Goal: Transaction & Acquisition: Purchase product/service

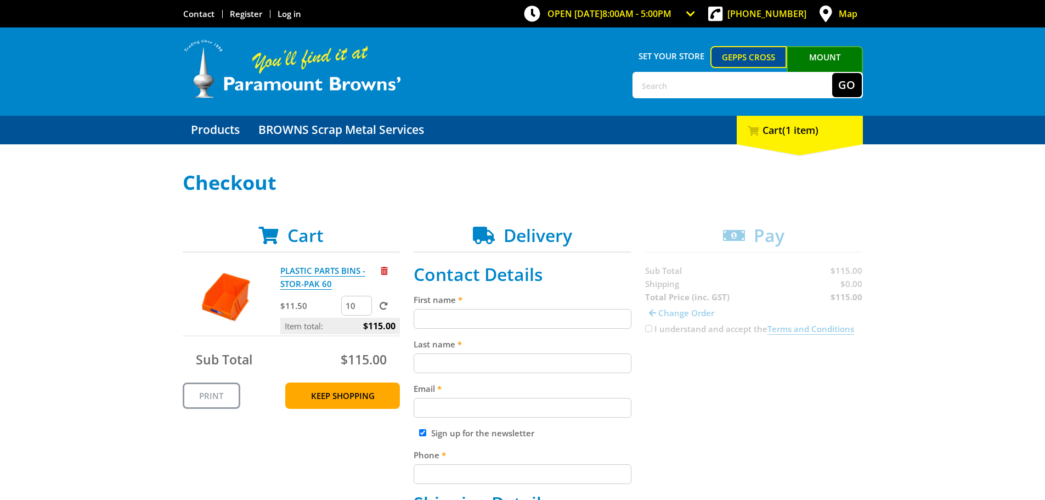
click at [514, 317] on input "First name" at bounding box center [523, 319] width 218 height 20
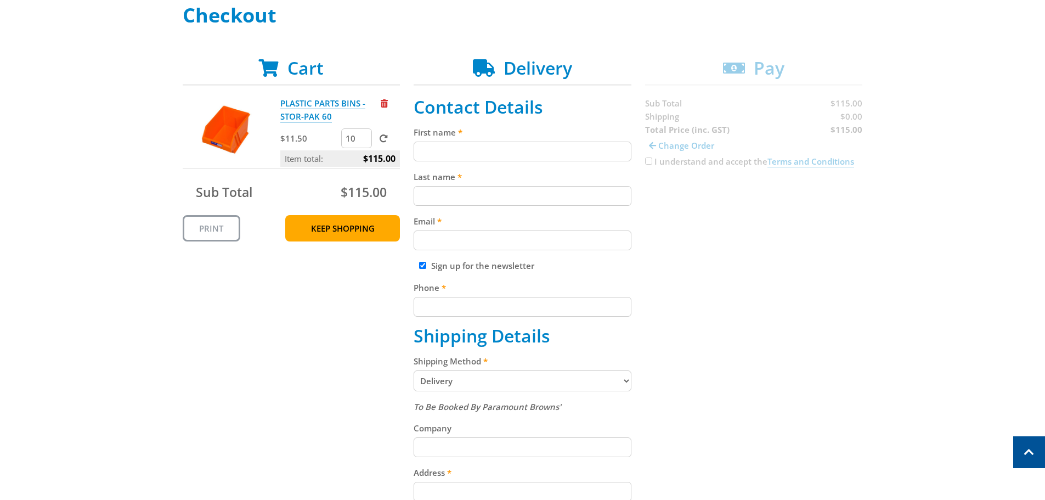
scroll to position [147, 0]
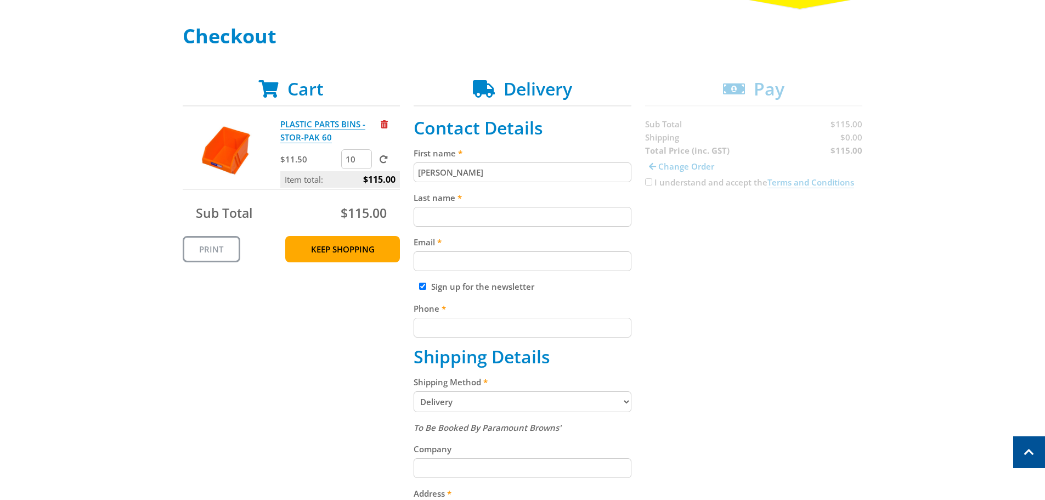
type input "David"
click at [491, 207] on input "Last name" at bounding box center [523, 217] width 218 height 20
type input "Li"
click at [499, 263] on input "Email" at bounding box center [523, 261] width 218 height 20
type input "purchase@vitaltrace.com.au"
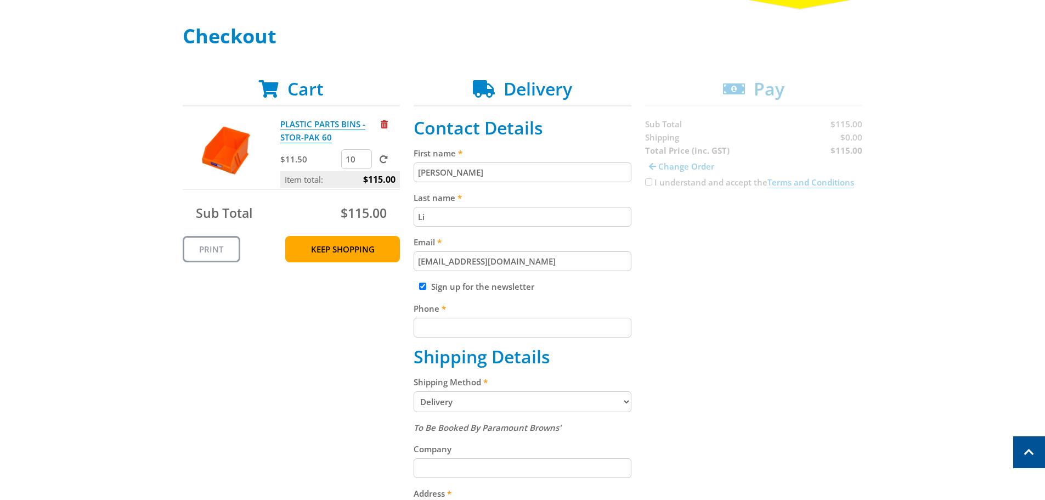
type input "0488792585"
type input "VitalTrace"
type input "43 Action Road, Malaga 6090"
type input "Perth"
type input "6090"
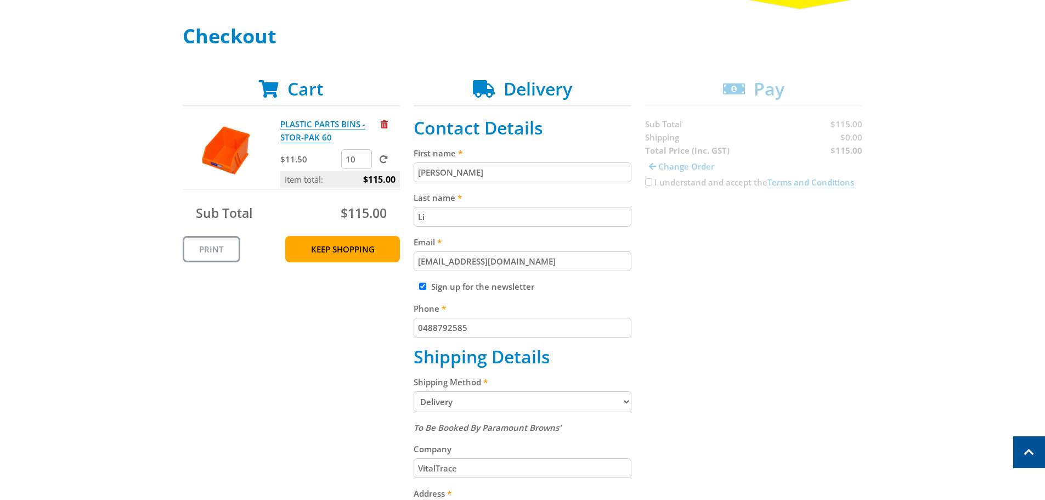
select select "WA"
click at [521, 290] on label "Sign up for the newsletter" at bounding box center [482, 286] width 103 height 11
click at [419, 284] on div "Sign up for the newsletter" at bounding box center [523, 286] width 218 height 13
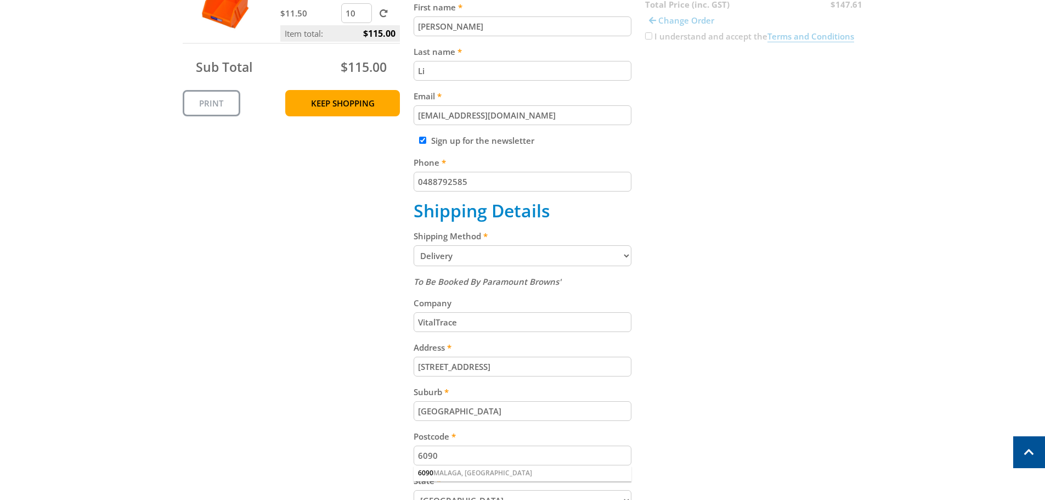
click at [425, 140] on input "Sign up for the newsletter" at bounding box center [422, 140] width 7 height 7
checkbox input "false"
click at [616, 256] on select "Pickup from Gepps Cross Delivery" at bounding box center [523, 255] width 218 height 21
click at [646, 269] on div "Cart PLASTIC PARTS BINS - STOR-PAK 60 $11.50 10 Item total: $115.00 Sub Total $…" at bounding box center [523, 313] width 680 height 761
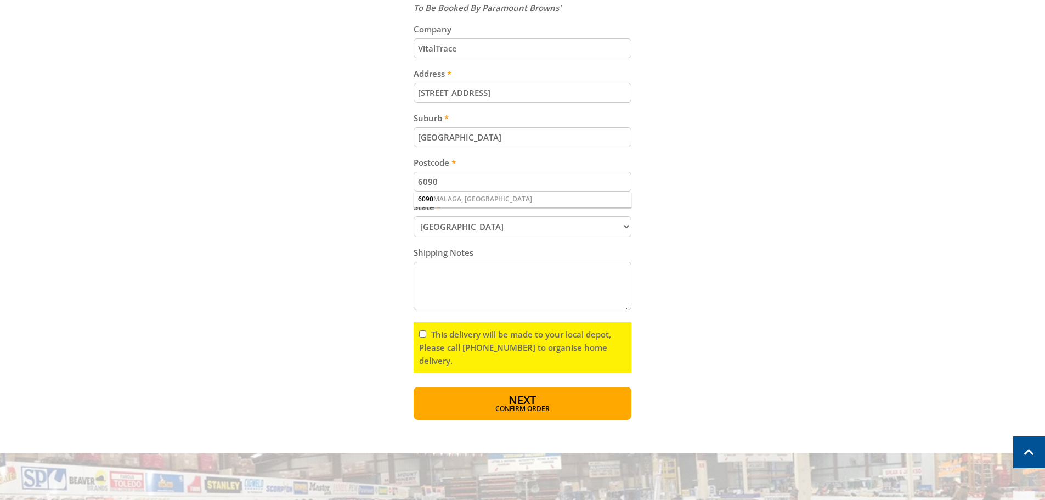
scroll to position [585, 0]
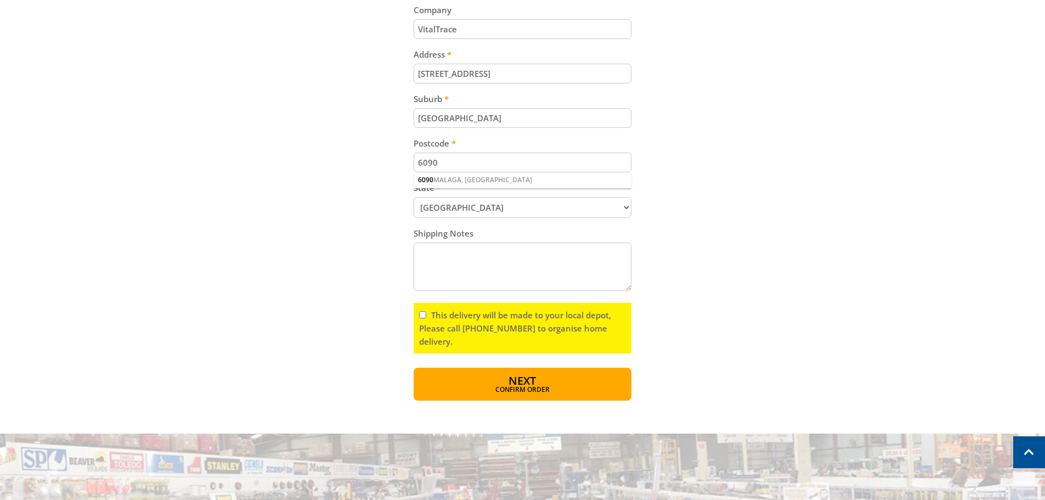
click at [564, 282] on textarea "Shipping Notes" at bounding box center [523, 267] width 218 height 48
paste textarea "PO00052"
click at [467, 250] on textarea "Please note PO00052 outside of the parcel." at bounding box center [523, 267] width 218 height 48
type textarea "Please note "PO00052" outside of the parcel."
click at [702, 276] on div "Cart PLASTIC PARTS BINS - STOR-PAK 60 $11.50 10 Item total: $115.00 Sub Total $…" at bounding box center [523, 19] width 680 height 761
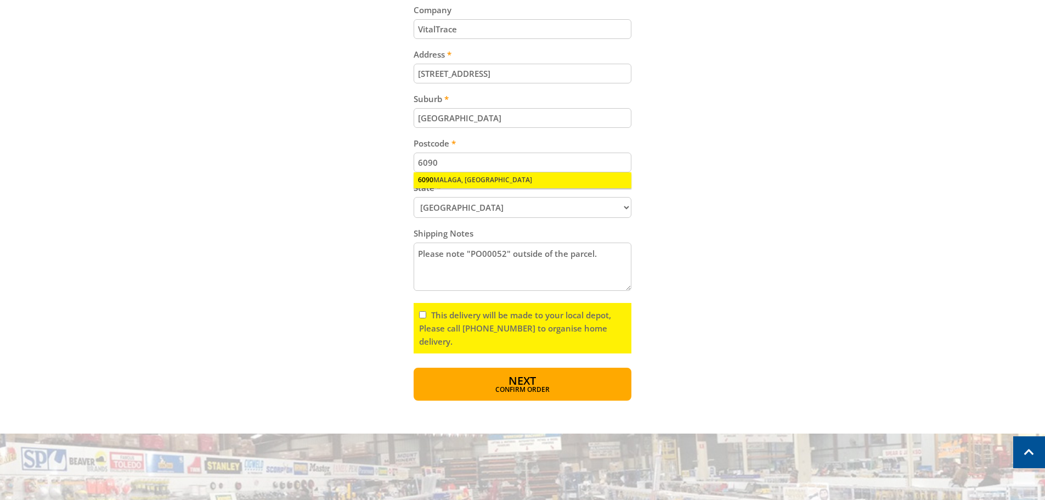
click at [545, 181] on div "6090 MALAGA, WA" at bounding box center [523, 179] width 218 height 15
click at [424, 315] on input "This delivery will be made to your local depot, Please call (08) 8260 6333 to o…" at bounding box center [422, 314] width 7 height 7
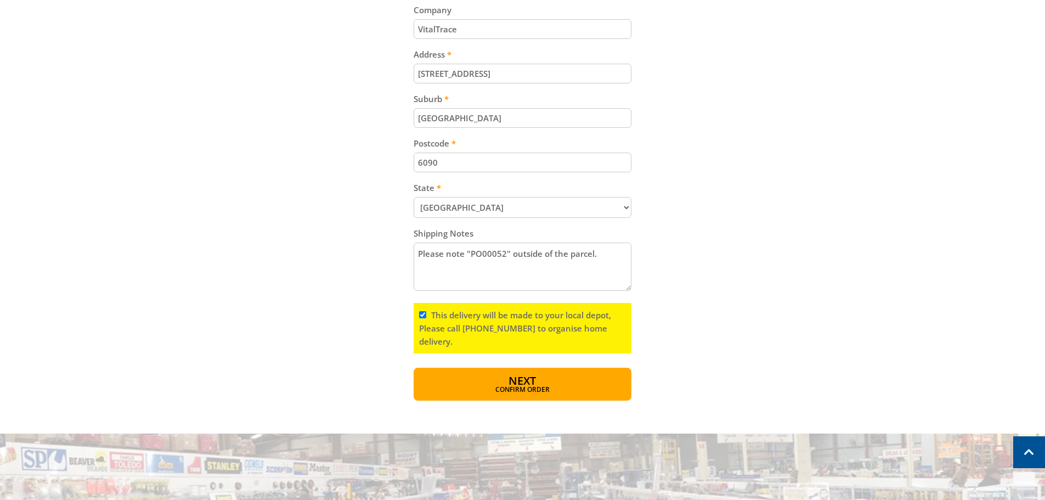
click at [425, 314] on input "This delivery will be made to your local depot, Please call (08) 8260 6333 to o…" at bounding box center [422, 314] width 7 height 7
click at [572, 390] on span "Confirm order" at bounding box center [522, 390] width 171 height 7
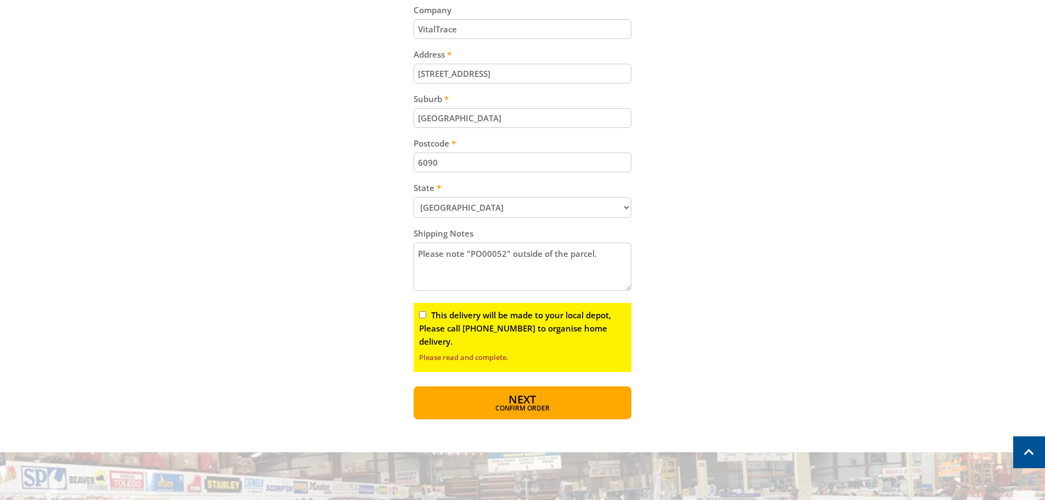
click at [424, 312] on input "This delivery will be made to your local depot, Please call (08) 8260 6333 to o…" at bounding box center [422, 314] width 7 height 7
checkbox input "true"
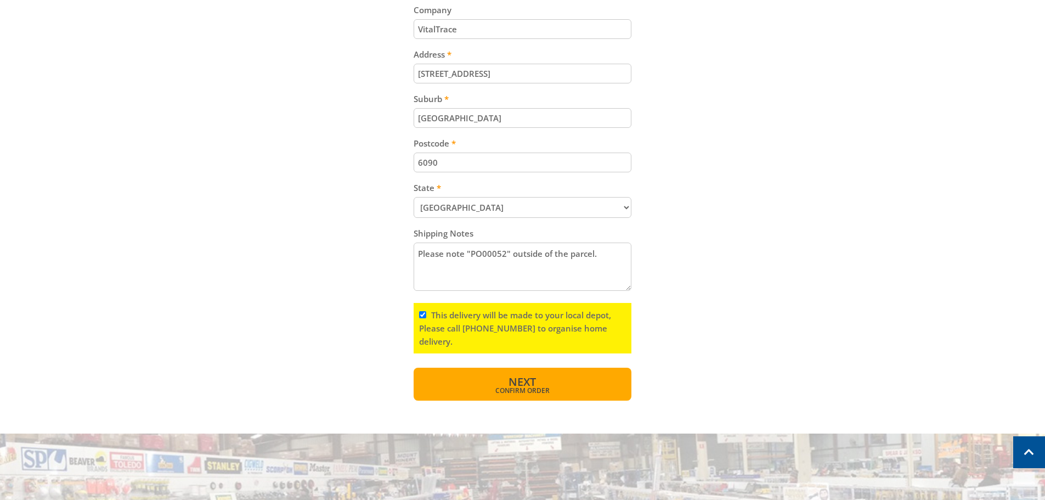
click at [579, 379] on button "Next Confirm order" at bounding box center [523, 384] width 218 height 33
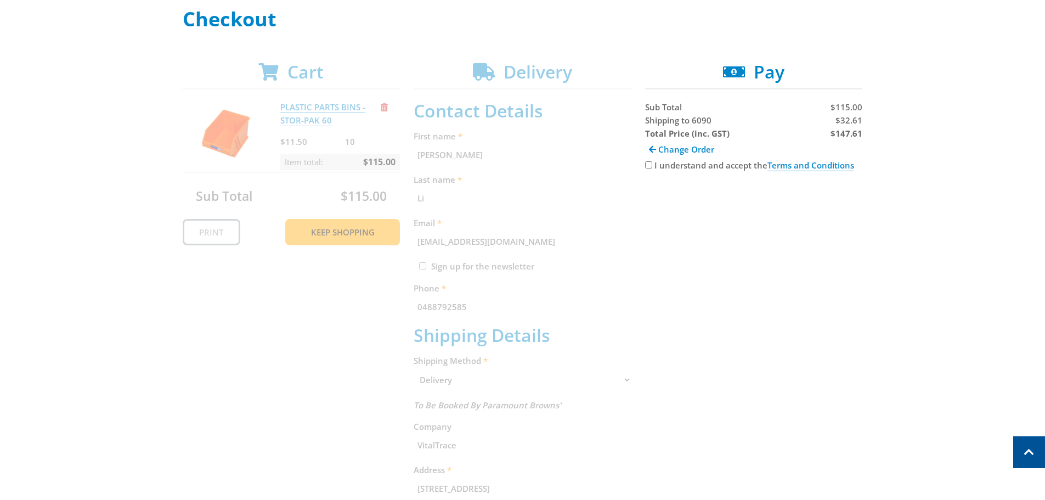
scroll to position [147, 0]
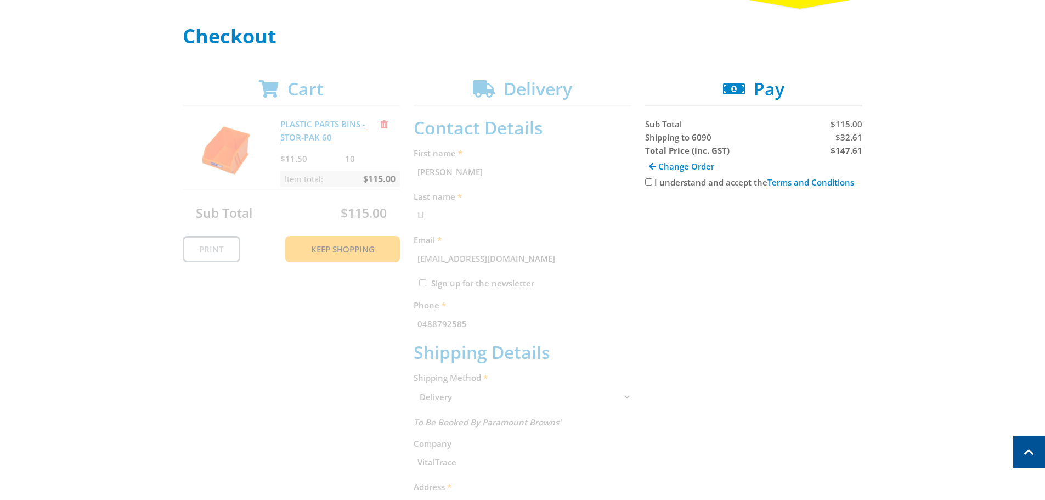
click at [675, 183] on label "I understand and accept the Terms and Conditions" at bounding box center [755, 183] width 200 height 12
click at [652, 183] on input "I understand and accept the Terms and Conditions" at bounding box center [648, 181] width 7 height 7
checkbox input "true"
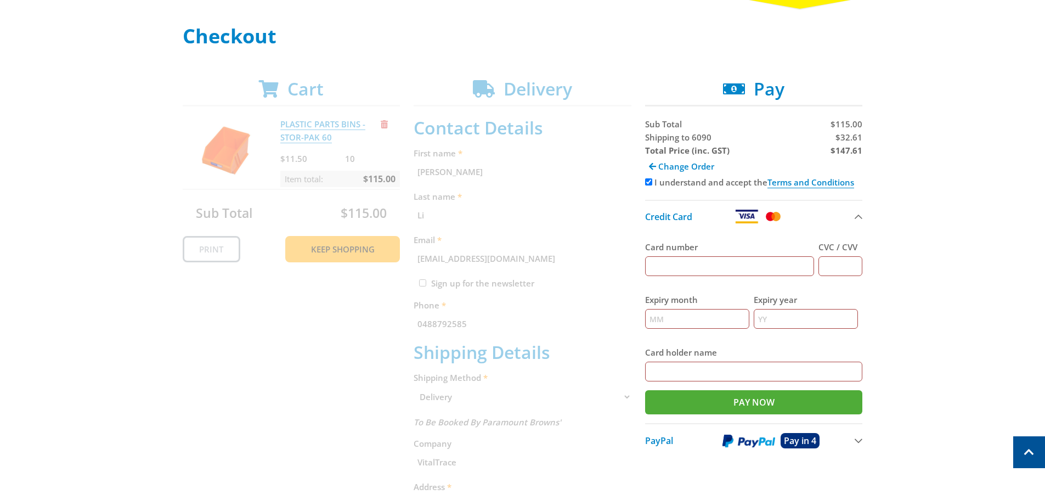
click at [714, 261] on input "Card number" at bounding box center [730, 266] width 170 height 20
click at [730, 275] on input "Card number" at bounding box center [730, 266] width 170 height 20
paste input "4065 8713 1869 9533"
type input "4065 8713 1869 9533"
click at [837, 263] on input "CVC / CVV" at bounding box center [841, 266] width 44 height 20
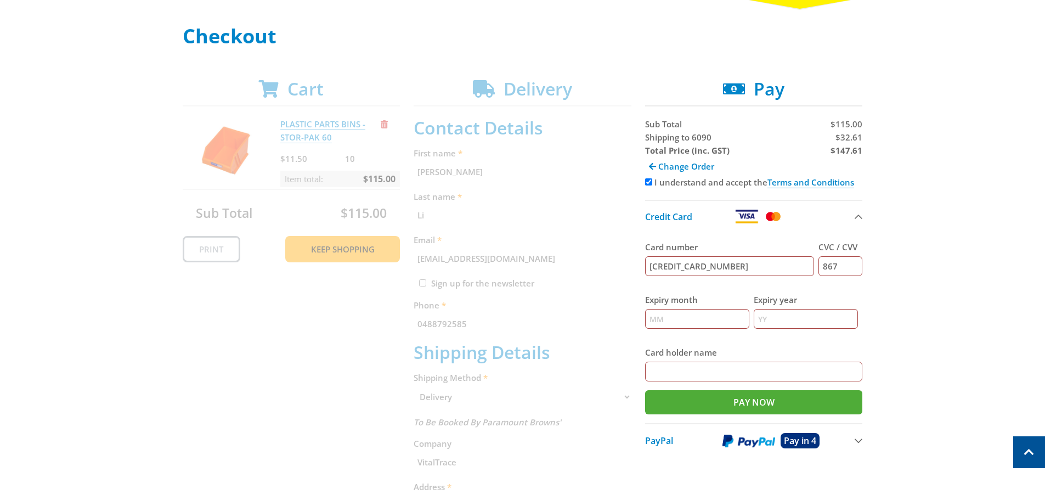
type input "867"
click at [709, 313] on input "Expiry month" at bounding box center [697, 319] width 104 height 20
type input "11"
click at [768, 316] on input "Expiry year" at bounding box center [806, 319] width 104 height 20
type input "28"
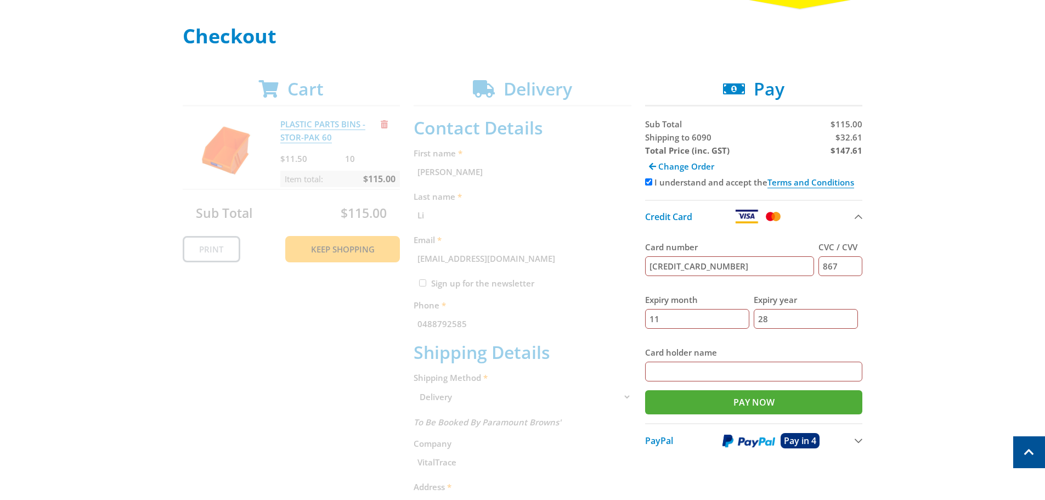
click at [718, 369] on input "Card holder name" at bounding box center [754, 372] width 218 height 20
type input "James Ho"
click at [645, 390] on input "Pay Now" at bounding box center [754, 402] width 218 height 24
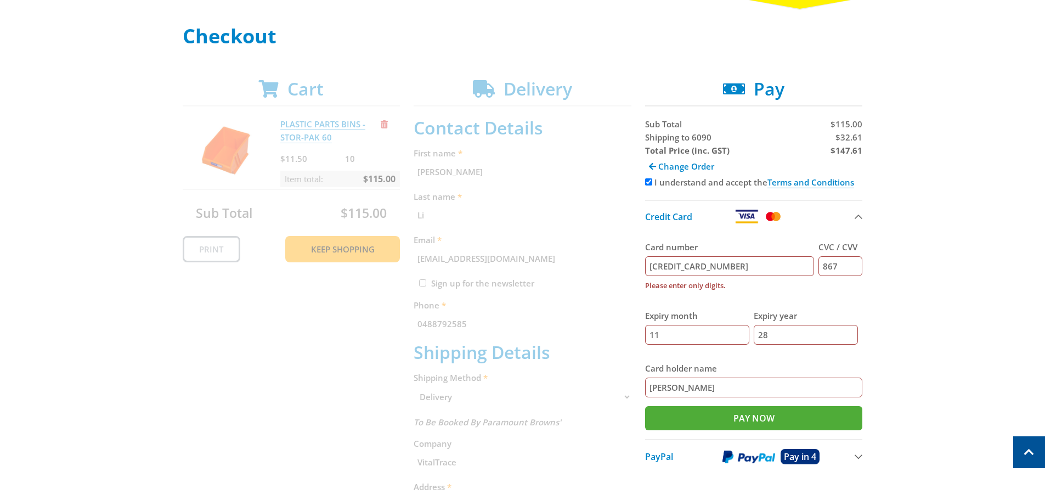
click at [758, 296] on div "Card number 4065 8713 1869 9533 Please enter only digits." at bounding box center [730, 266] width 170 height 69
click at [671, 263] on input "4065 8713 1869 9533" at bounding box center [730, 266] width 170 height 20
click at [689, 267] on input "40658713 1869 9533" at bounding box center [730, 266] width 170 height 20
click at [709, 264] on input "406587131869 9533" at bounding box center [730, 266] width 170 height 20
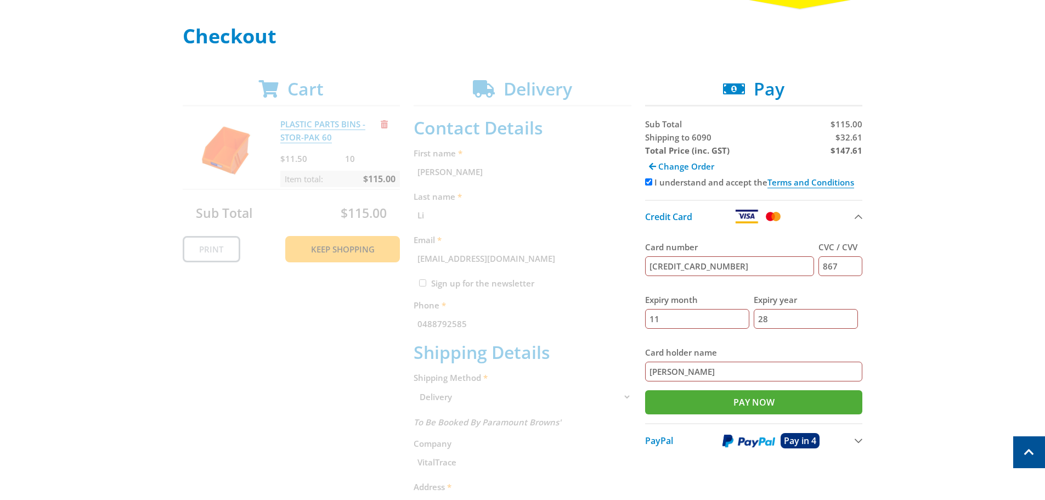
type input "4065871318699533"
click at [723, 239] on div "Card number 4065871318699533" at bounding box center [730, 258] width 170 height 53
click at [776, 398] on input "Pay Now" at bounding box center [754, 402] width 218 height 24
type input "Paying..."
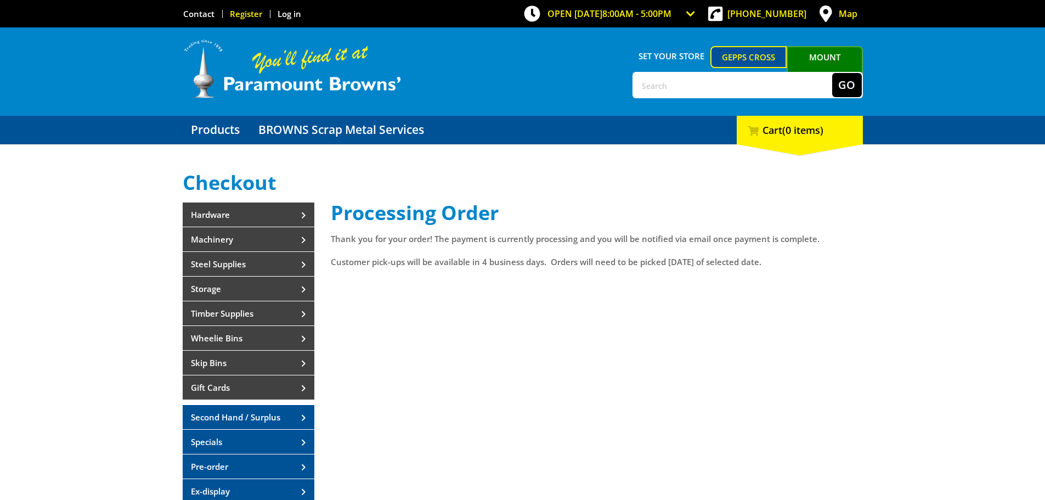
click at [250, 14] on link "Register" at bounding box center [246, 13] width 32 height 11
